Goal: Task Accomplishment & Management: Manage account settings

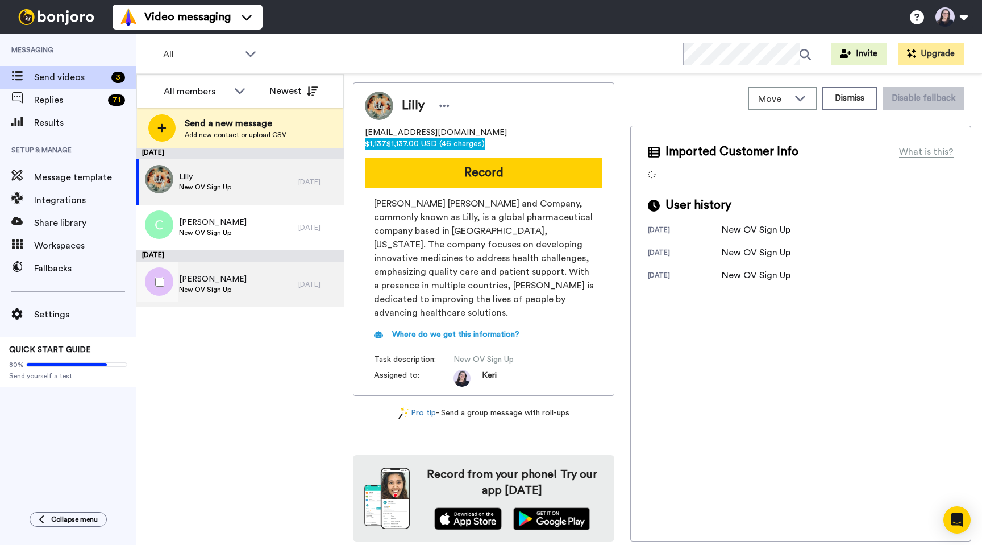
click at [208, 286] on span "New OV Sign Up" at bounding box center [213, 289] width 68 height 9
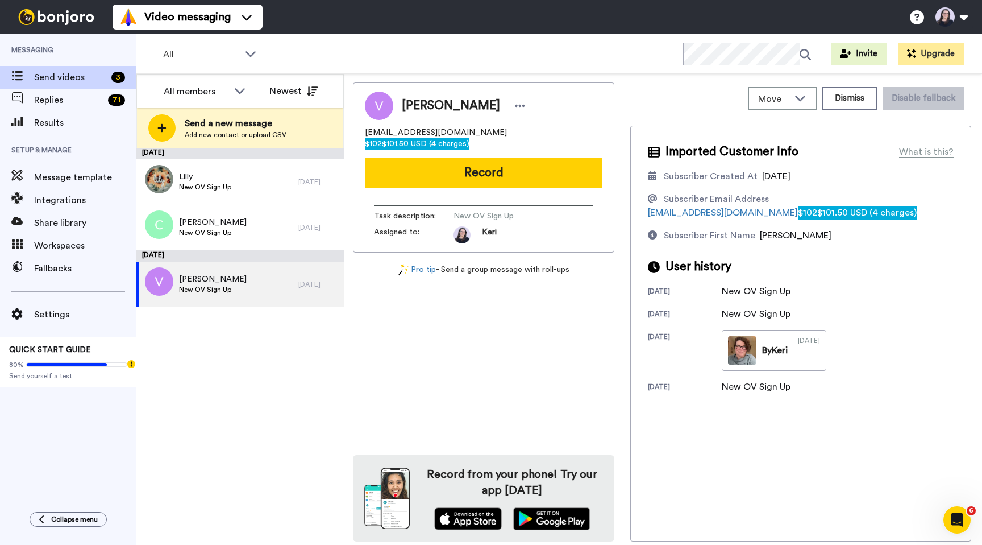
click at [470, 140] on span "$101.50 USD (4 charges)" at bounding box center [426, 144] width 88 height 8
click at [970, 544] on div "×" at bounding box center [491, 550] width 982 height 11
click at [850, 102] on button "Dismiss" at bounding box center [850, 98] width 55 height 23
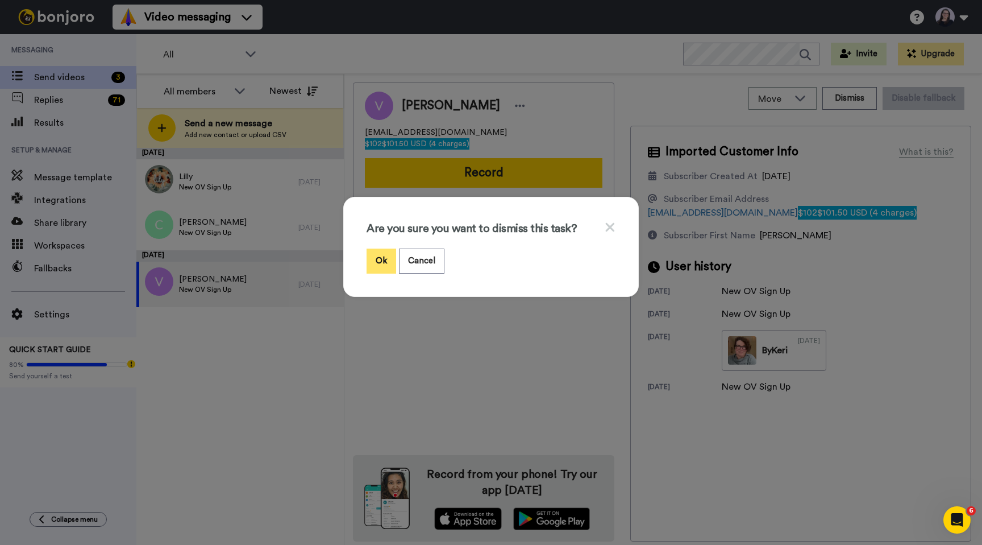
click at [383, 256] on button "Ok" at bounding box center [382, 260] width 30 height 24
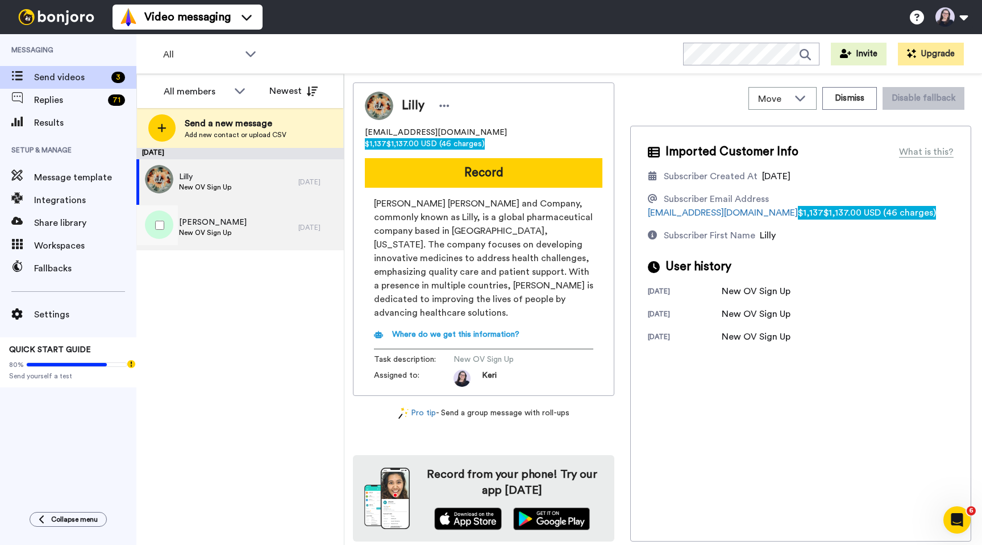
click at [208, 233] on span "New OV Sign Up" at bounding box center [213, 232] width 68 height 9
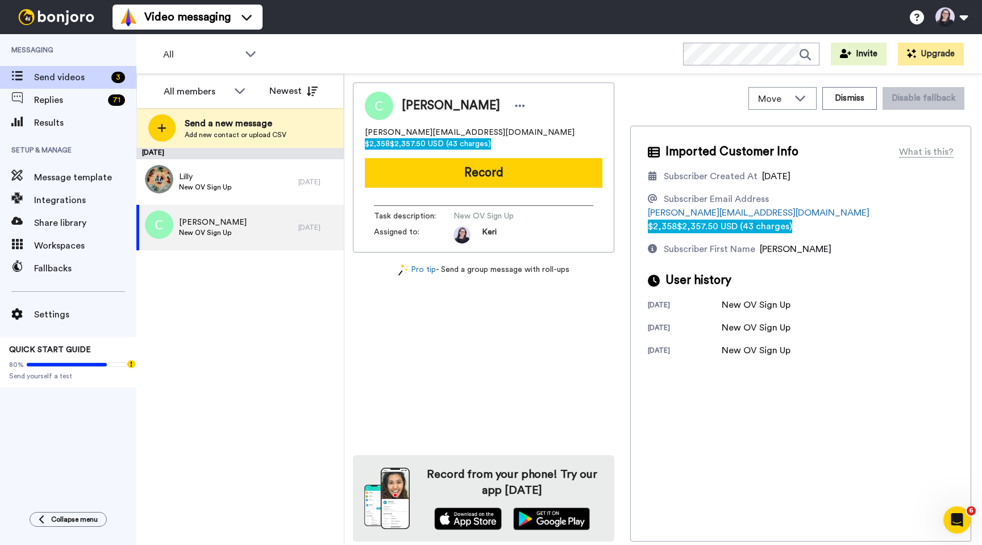
click at [482, 140] on span "$2,357.50 USD (43 charges)" at bounding box center [440, 144] width 101 height 8
click at [972, 544] on div "×" at bounding box center [491, 550] width 982 height 11
click at [839, 103] on button "Dismiss" at bounding box center [850, 98] width 55 height 23
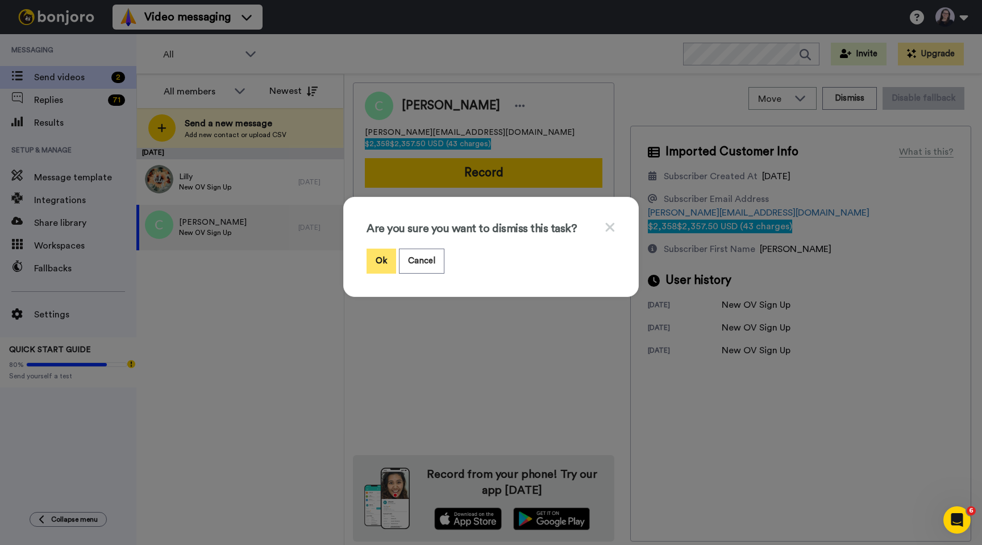
click at [378, 260] on button "Ok" at bounding box center [382, 260] width 30 height 24
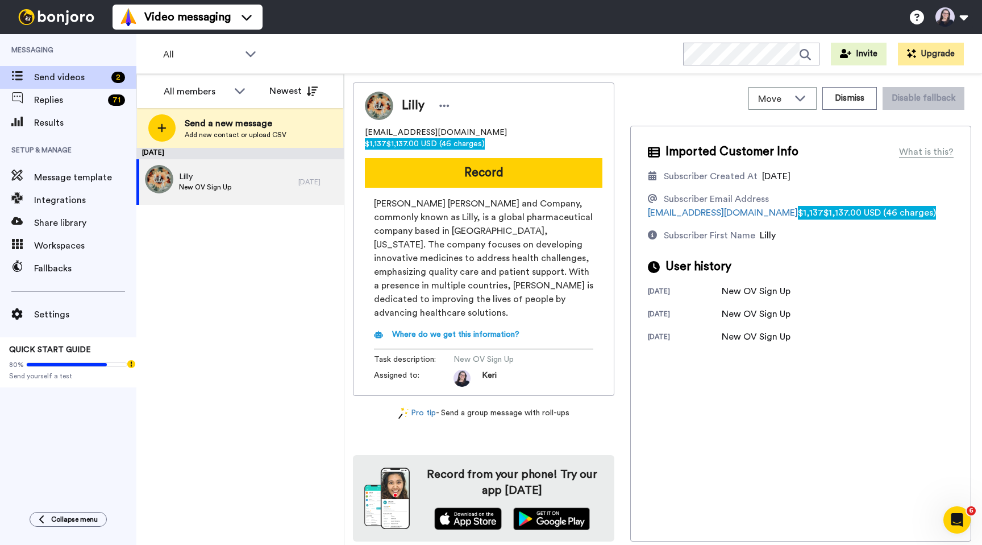
click at [485, 140] on span "$1,137.00 USD (46 charges)" at bounding box center [436, 144] width 98 height 8
click at [974, 544] on div "×" at bounding box center [491, 550] width 982 height 11
click at [849, 107] on button "Dismiss" at bounding box center [850, 98] width 55 height 23
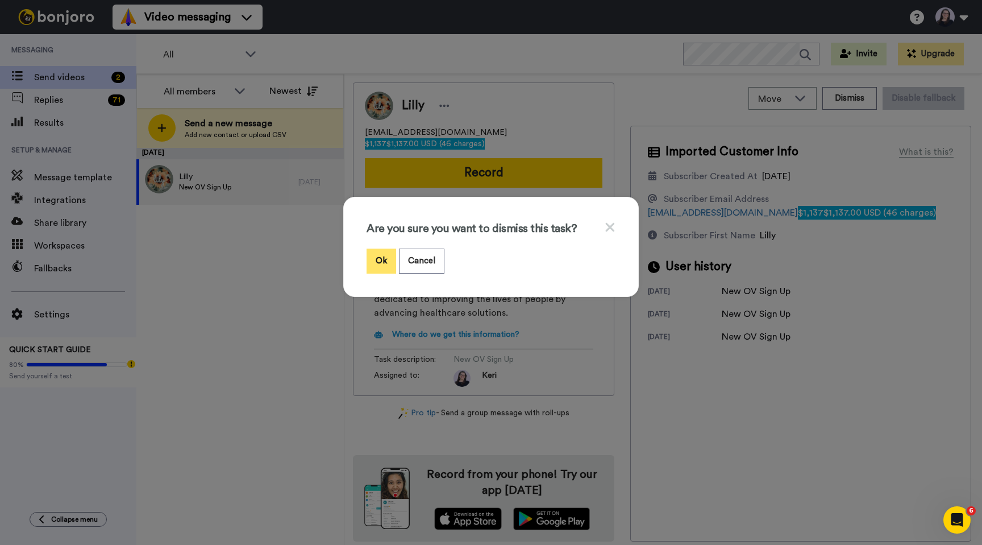
click at [372, 266] on button "Ok" at bounding box center [382, 260] width 30 height 24
